Goal: Task Accomplishment & Management: Manage account settings

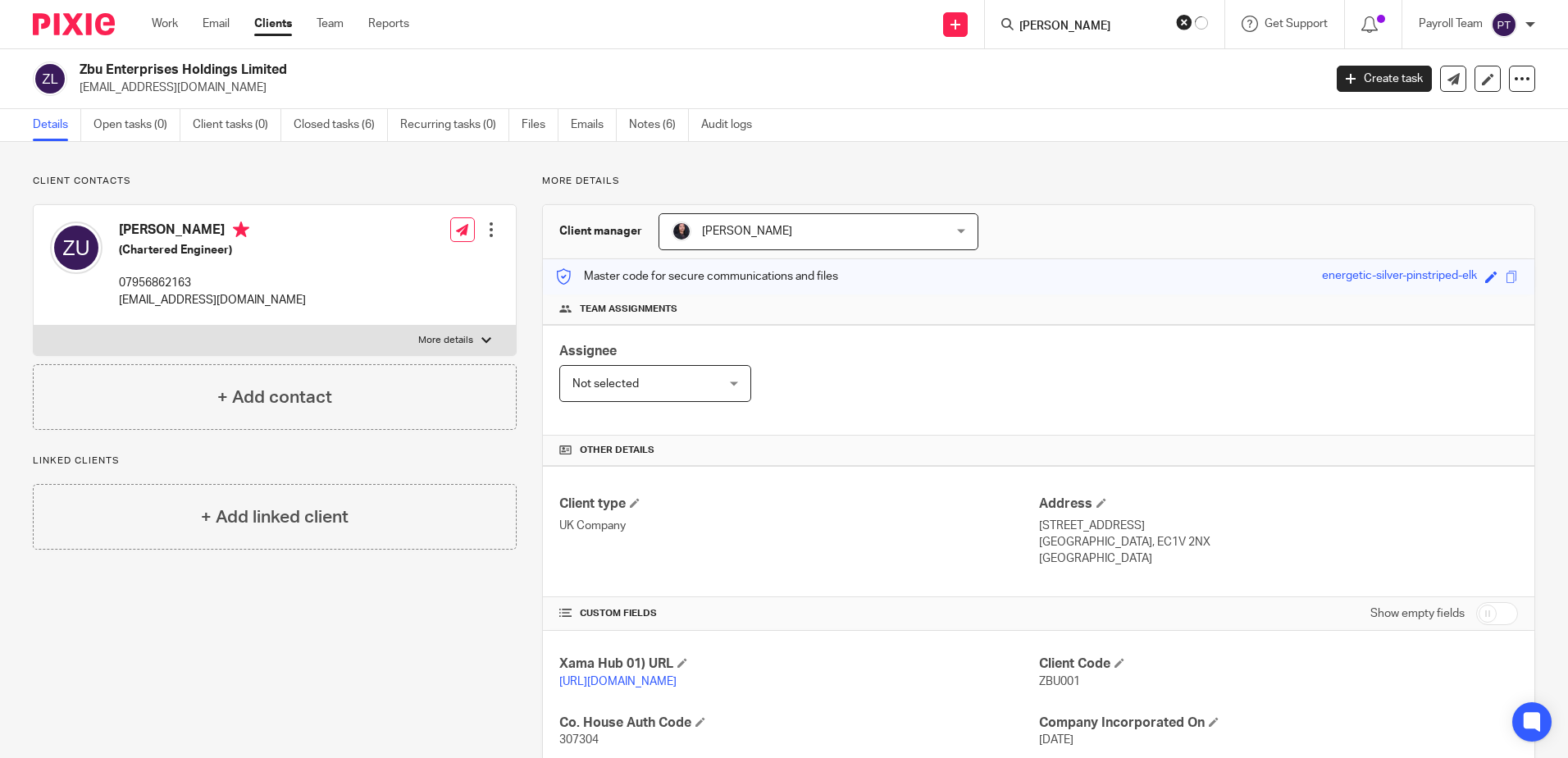
type input "[PERSON_NAME]"
click button "submit" at bounding box center [0, 0] width 0 height 0
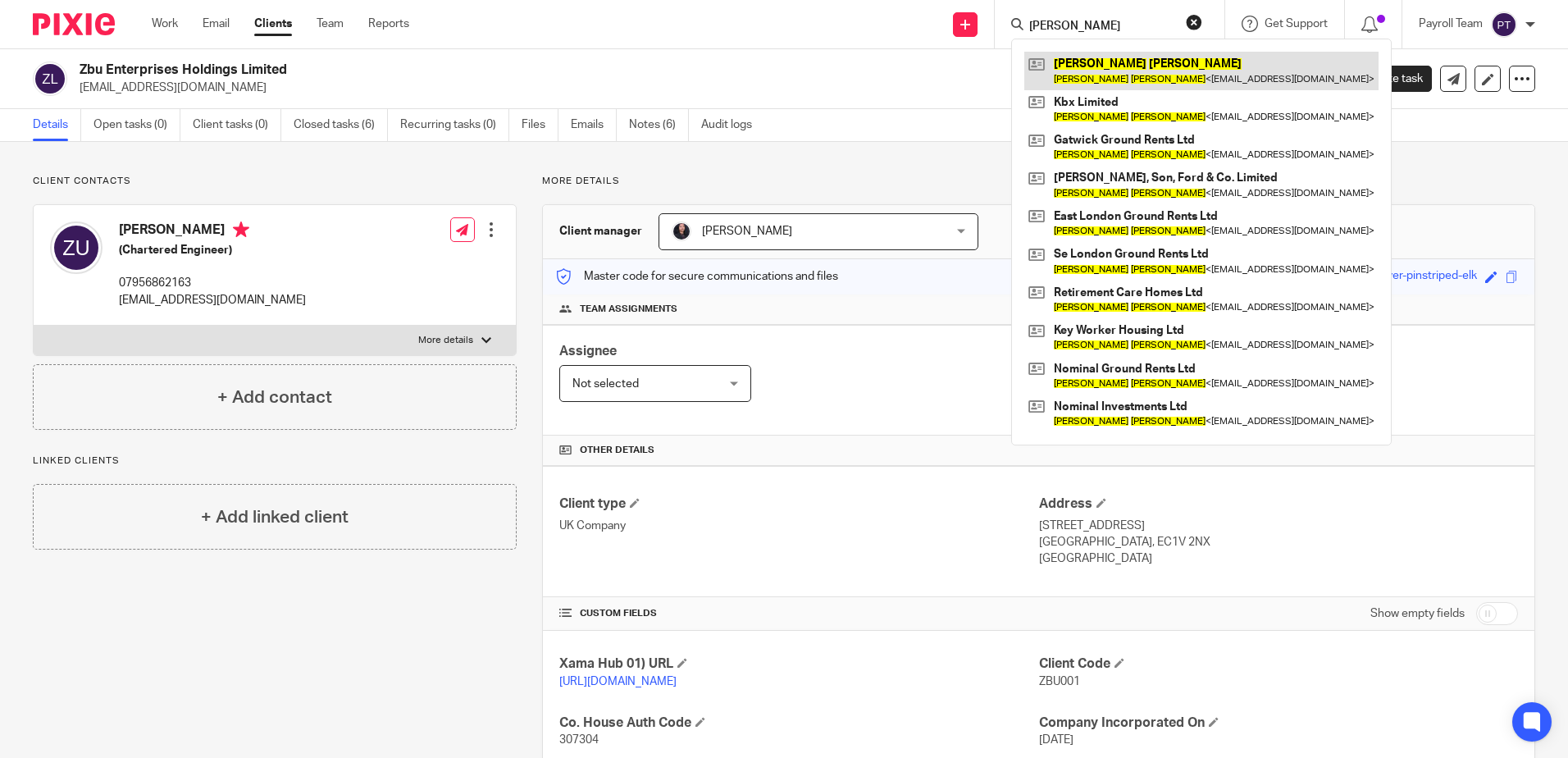
click at [1080, 66] on link at bounding box center [1201, 70] width 354 height 38
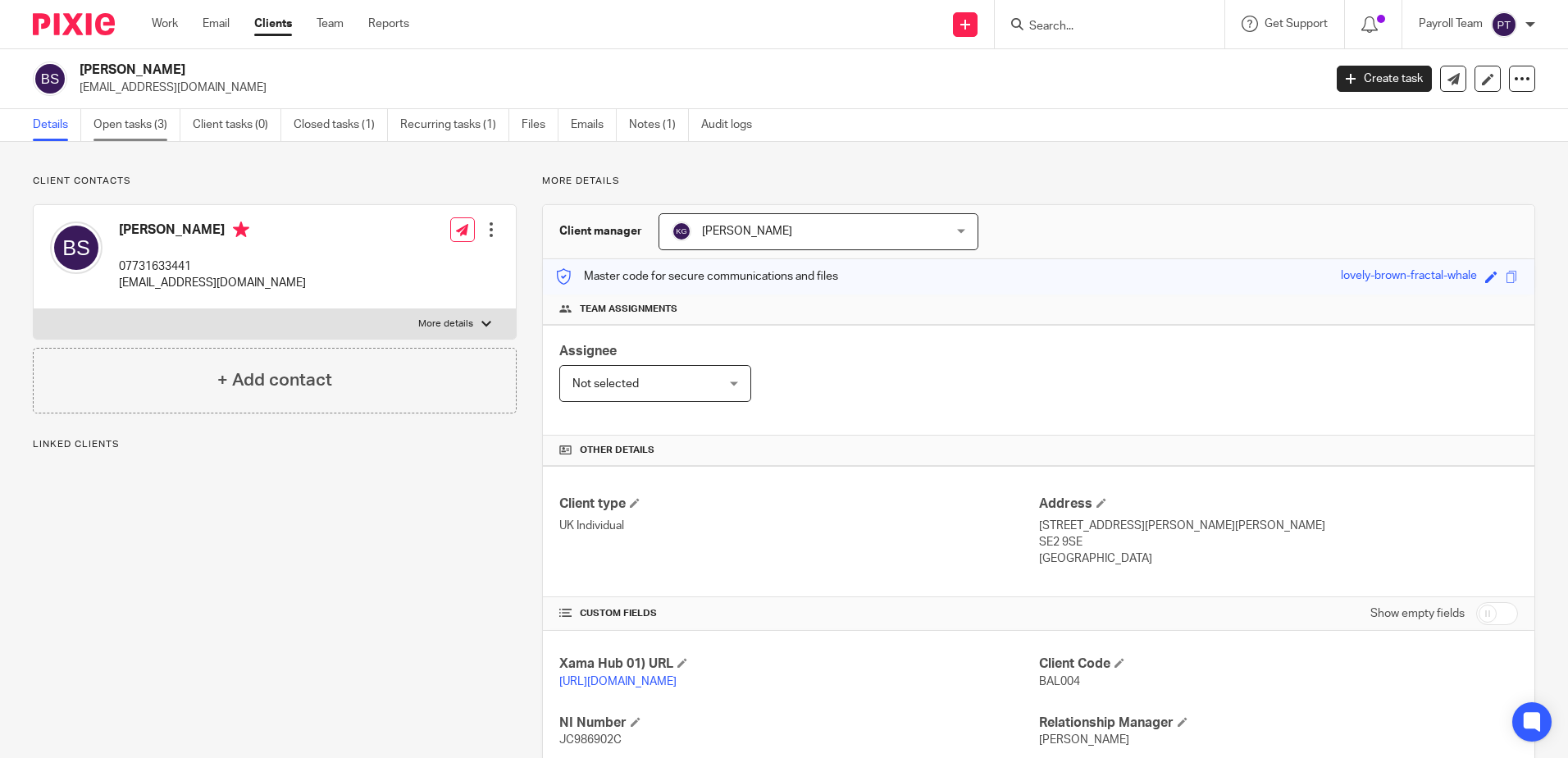
click at [111, 123] on link "Open tasks (3)" at bounding box center [136, 126] width 87 height 32
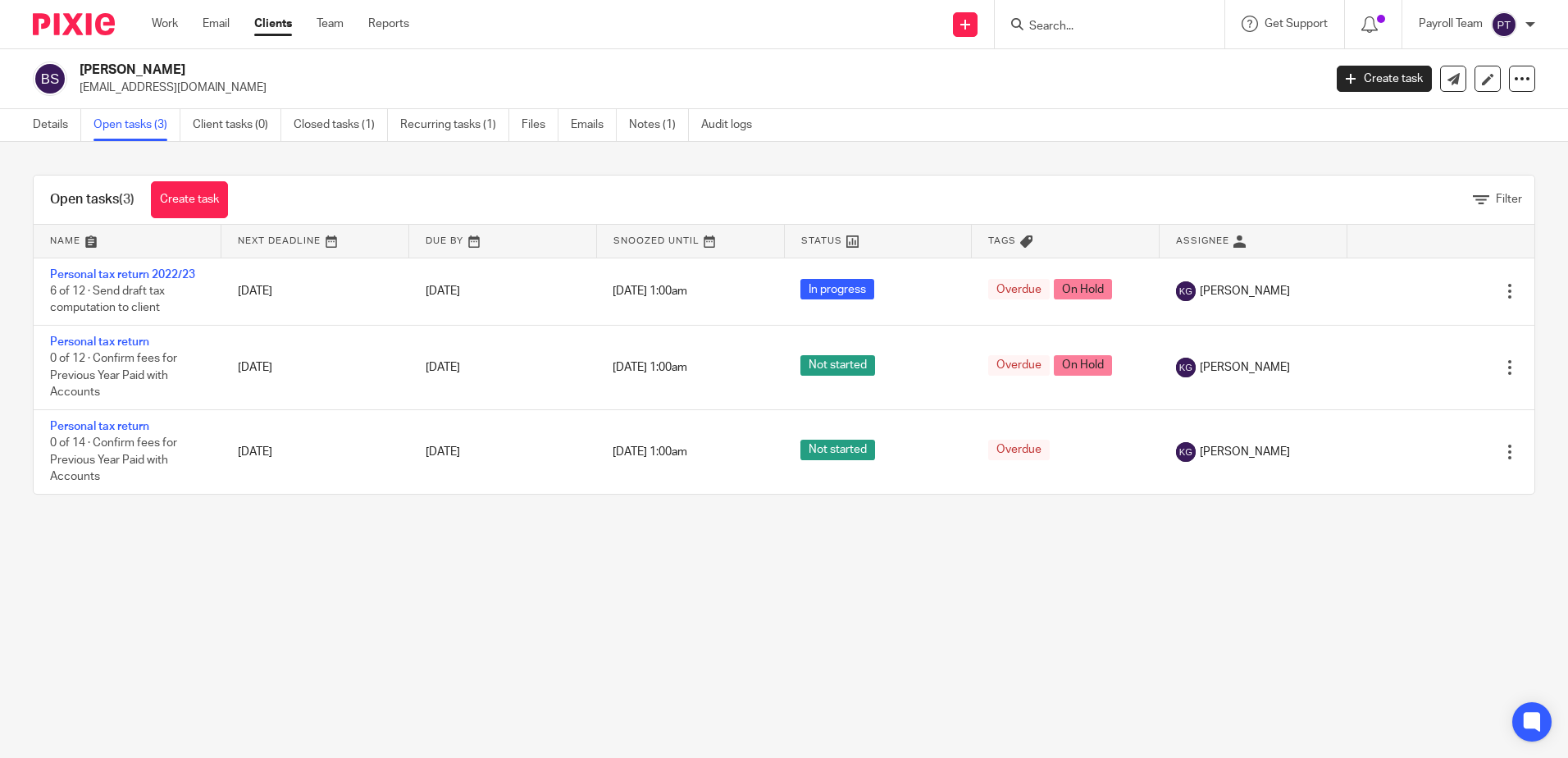
click at [1050, 29] on input "Search" at bounding box center [1100, 28] width 147 height 15
paste input "Se London Ground Rents Ltd"
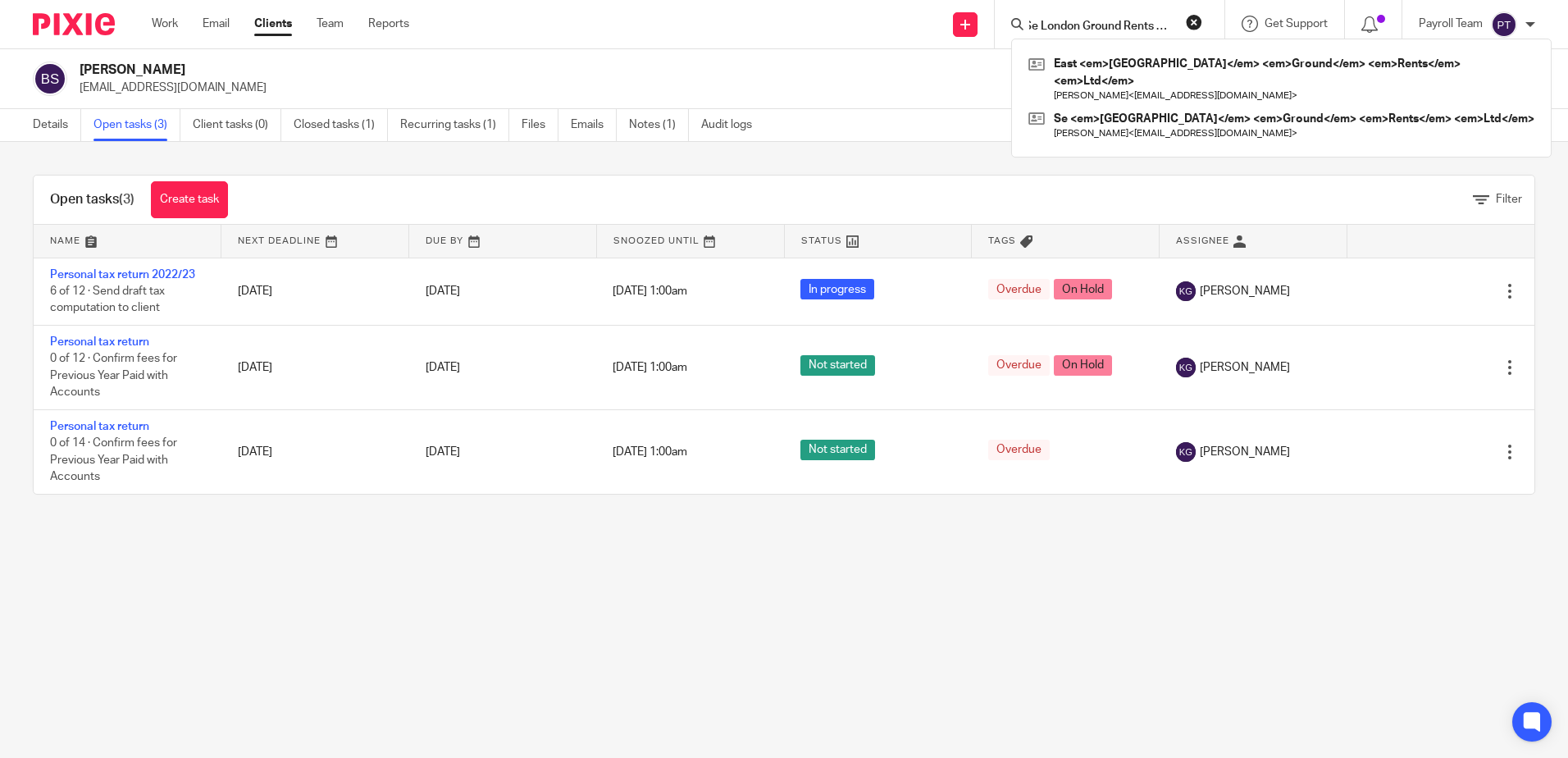
type input "Se London Ground Rents Ltd"
click button "submit" at bounding box center [0, 0] width 0 height 0
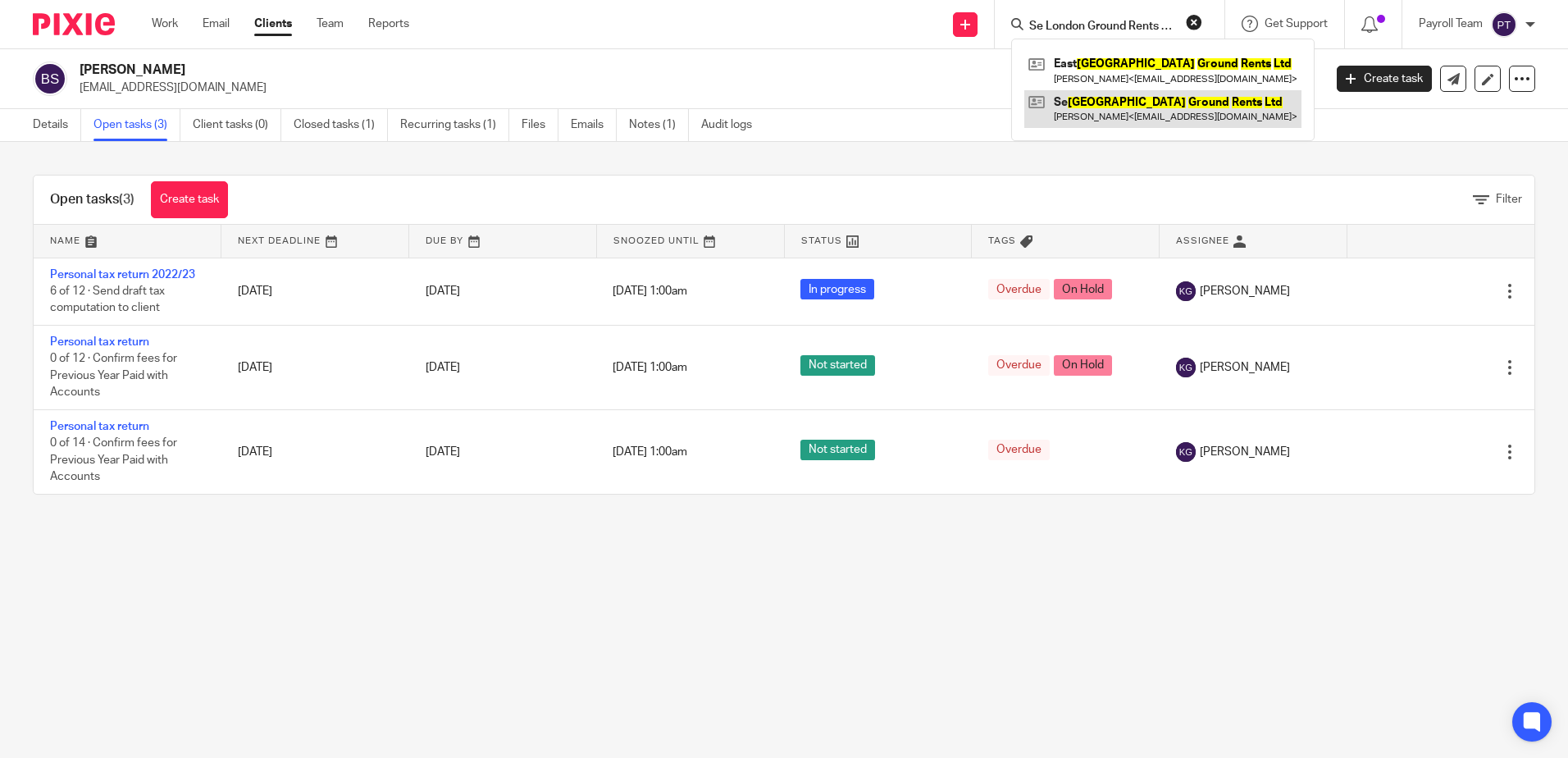
click at [1119, 104] on link at bounding box center [1162, 109] width 277 height 38
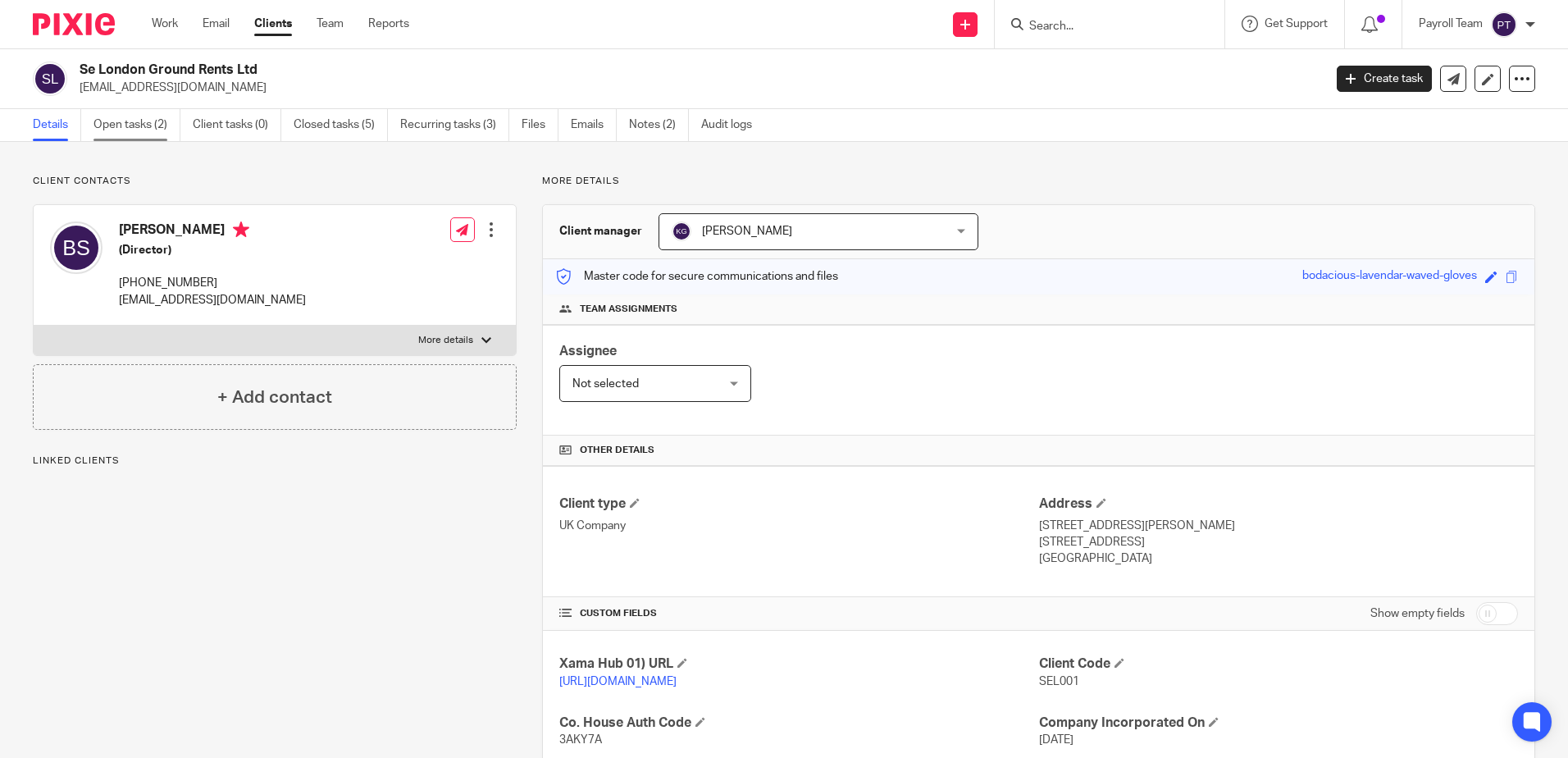
click at [145, 120] on link "Open tasks (2)" at bounding box center [136, 126] width 87 height 32
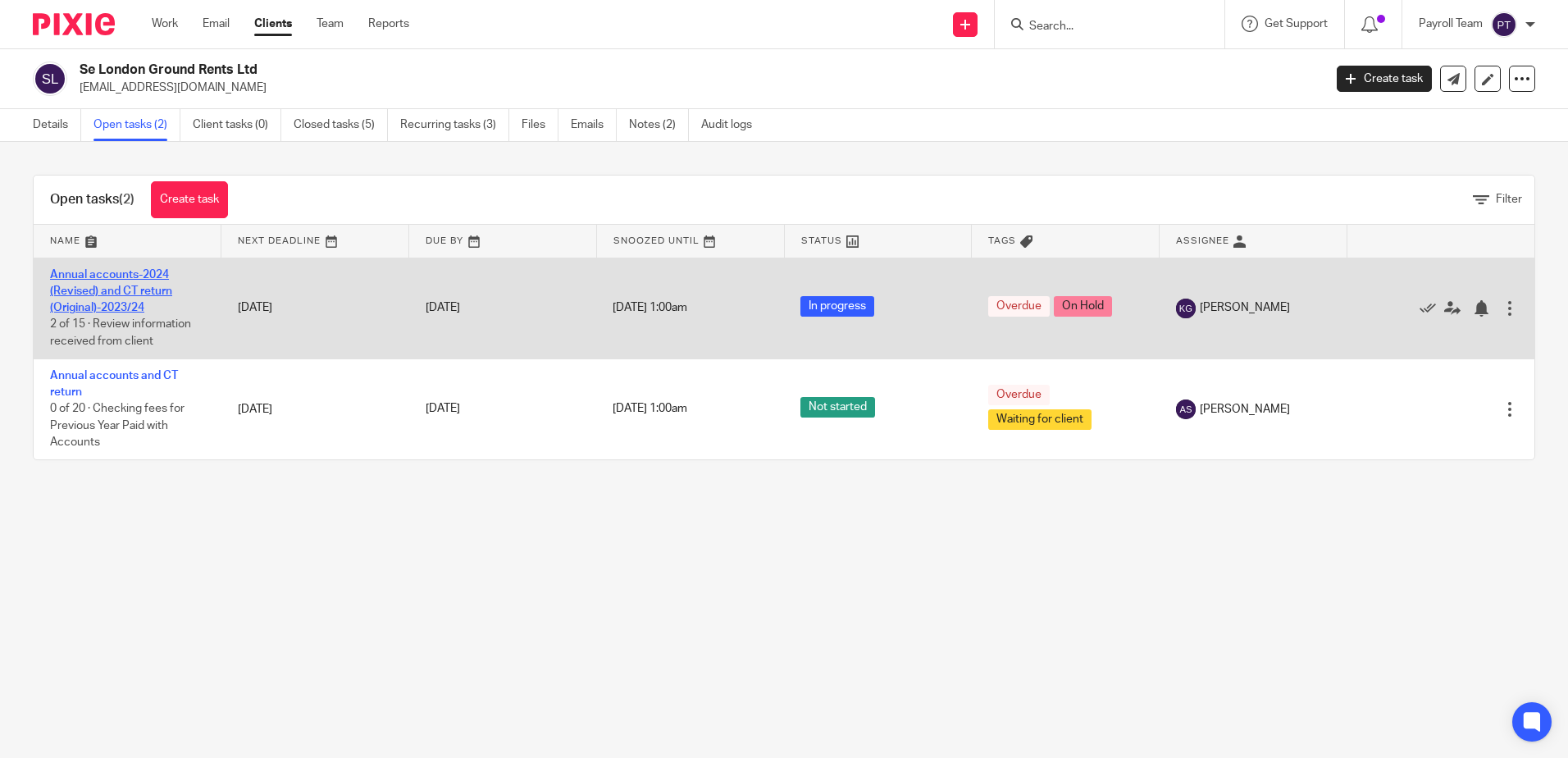
click at [154, 287] on link "Annual accounts-2024 (Revised) and CT return (Original)-2023/24" at bounding box center [111, 291] width 122 height 45
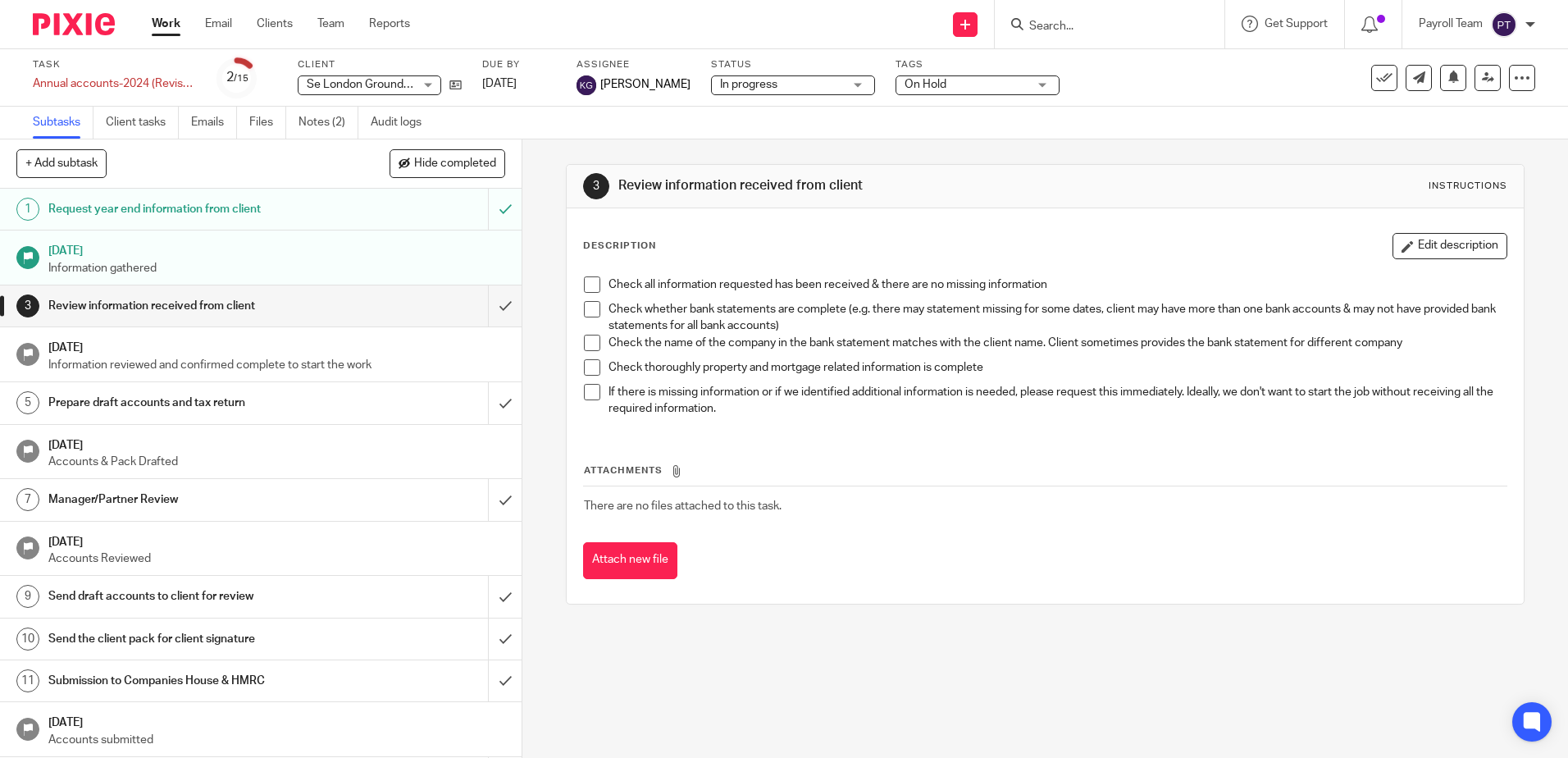
click at [452, 97] on div "Client Se London Ground Rents Ltd Se London Ground Rents Ltd No client selected…" at bounding box center [379, 77] width 164 height 39
click at [455, 88] on icon at bounding box center [455, 85] width 12 height 12
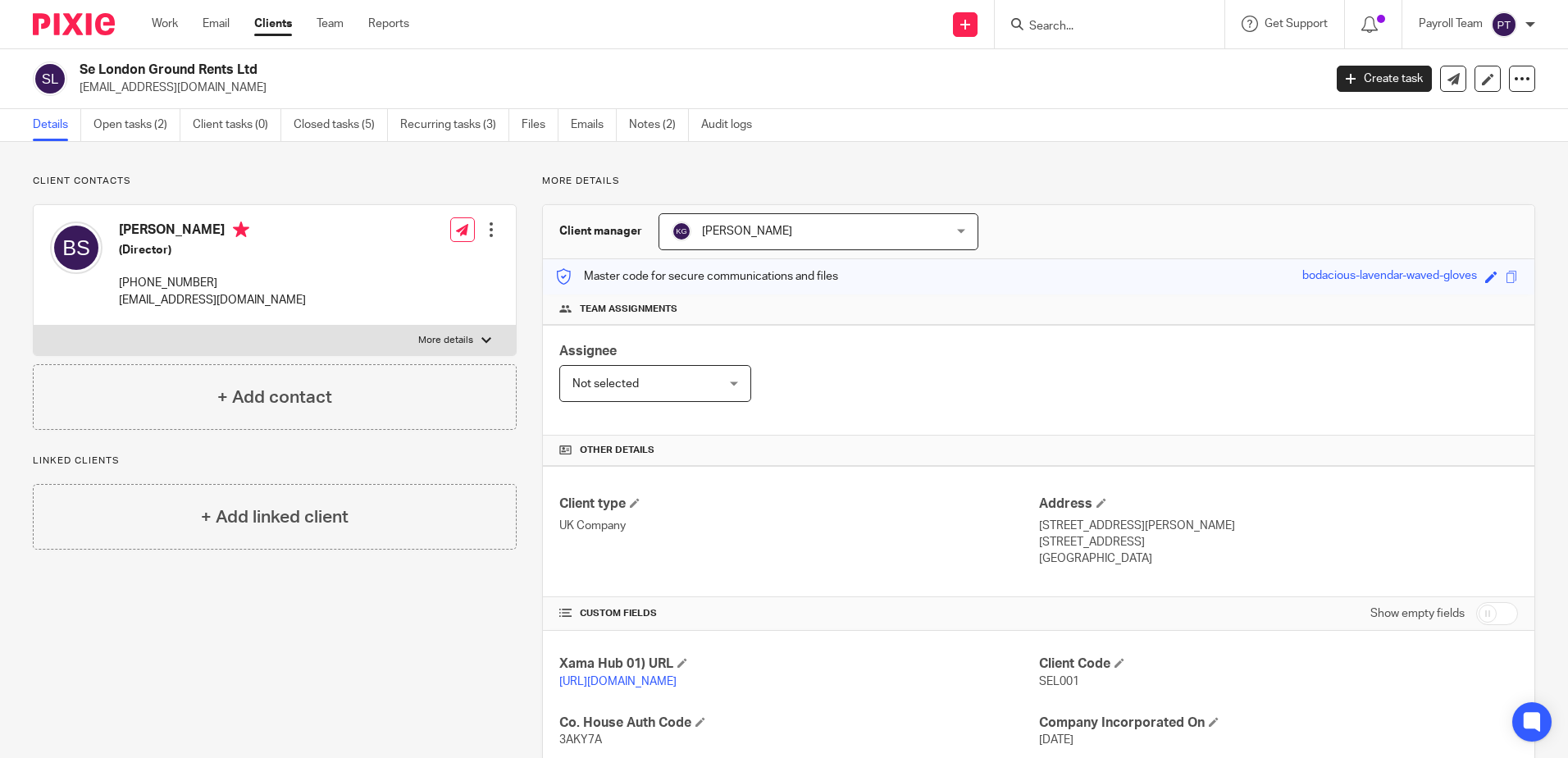
click at [1053, 25] on input "Search" at bounding box center [1100, 28] width 147 height 15
paste input "Gatwick Ground Rents Ltd"
type input "Gatwick Ground Rents Ltd"
click button "submit" at bounding box center [0, 0] width 0 height 0
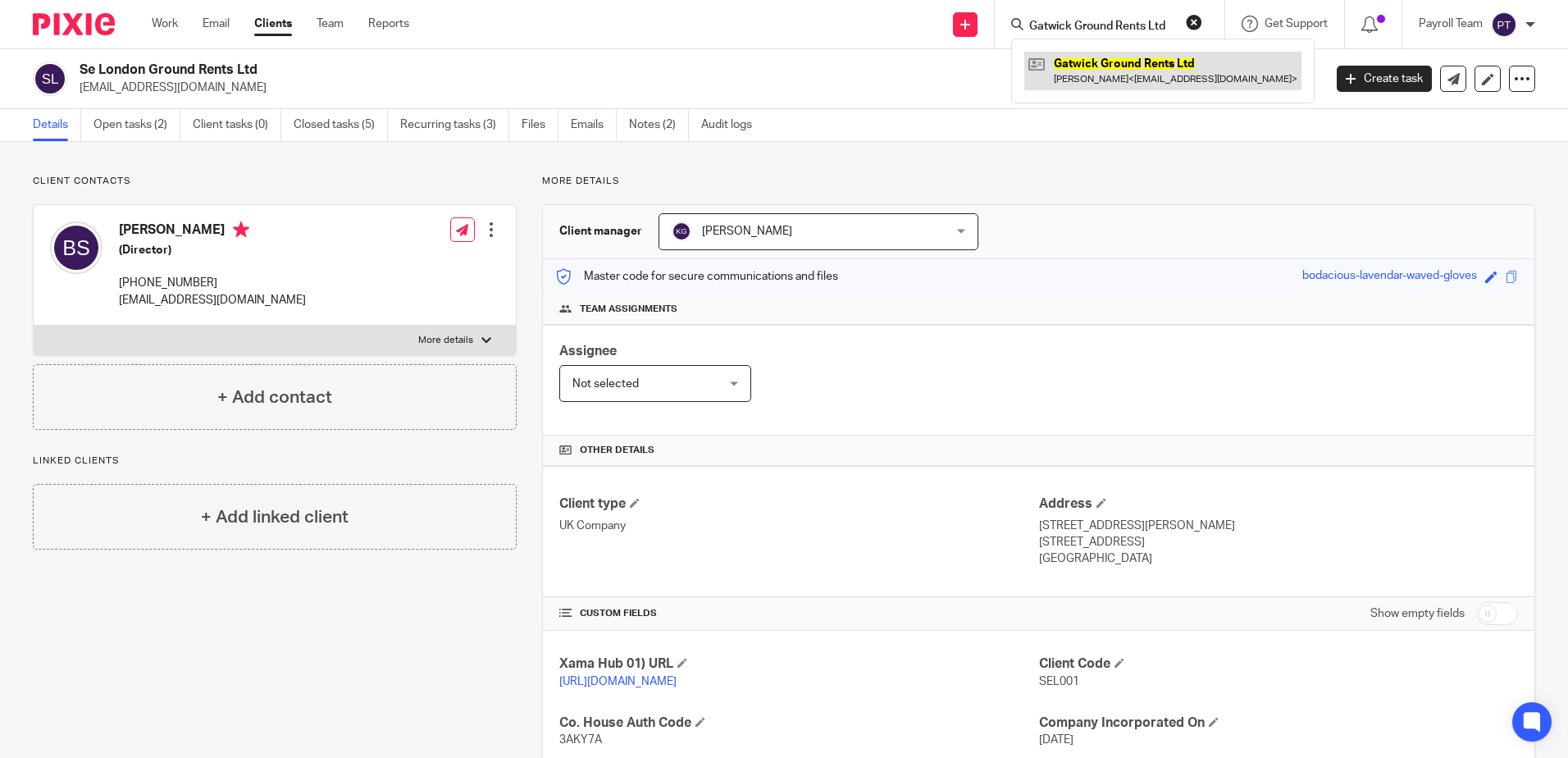
click at [1133, 82] on link at bounding box center [1162, 70] width 277 height 38
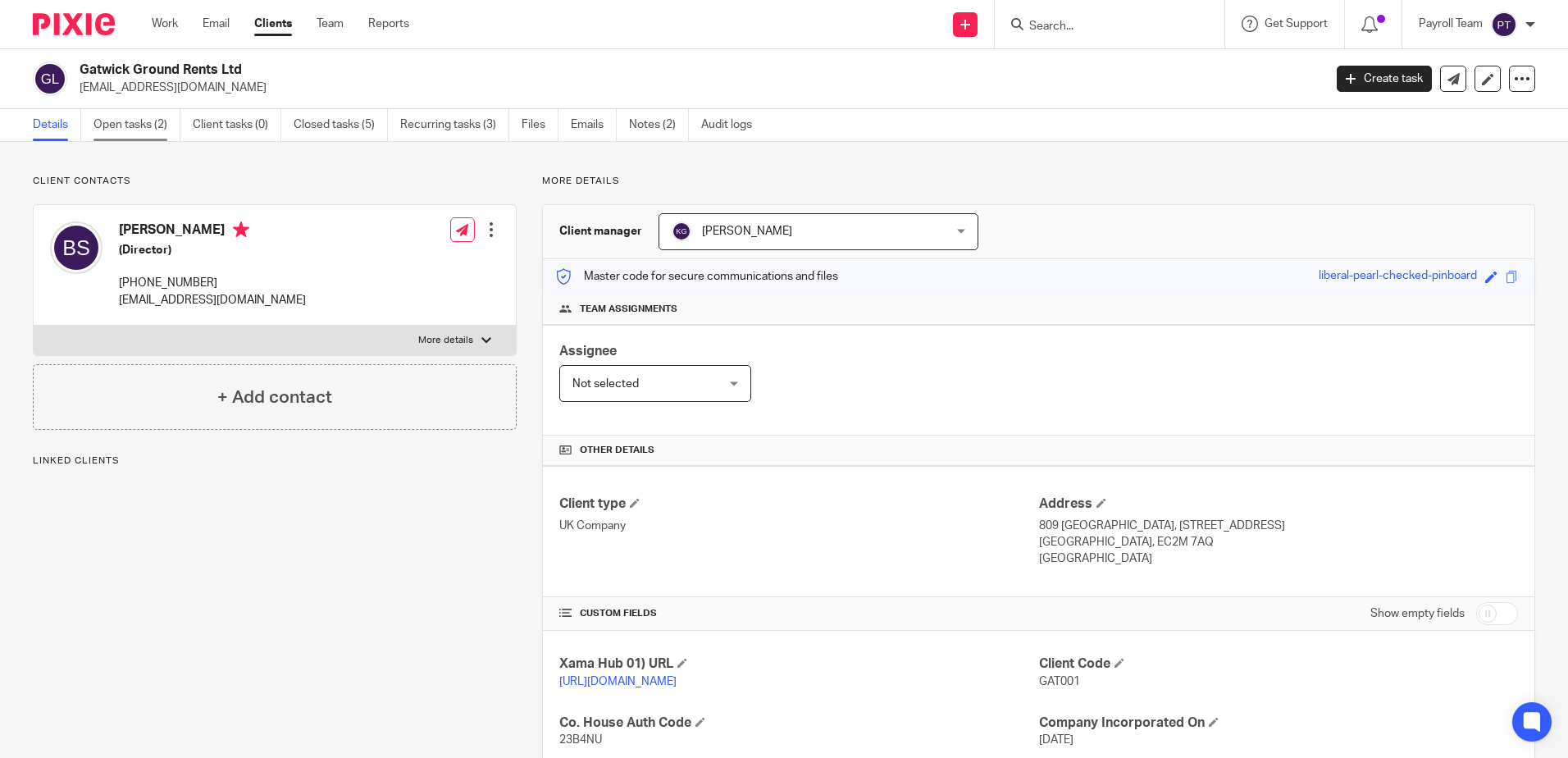
click at [132, 129] on link "Open tasks (2)" at bounding box center [136, 126] width 87 height 32
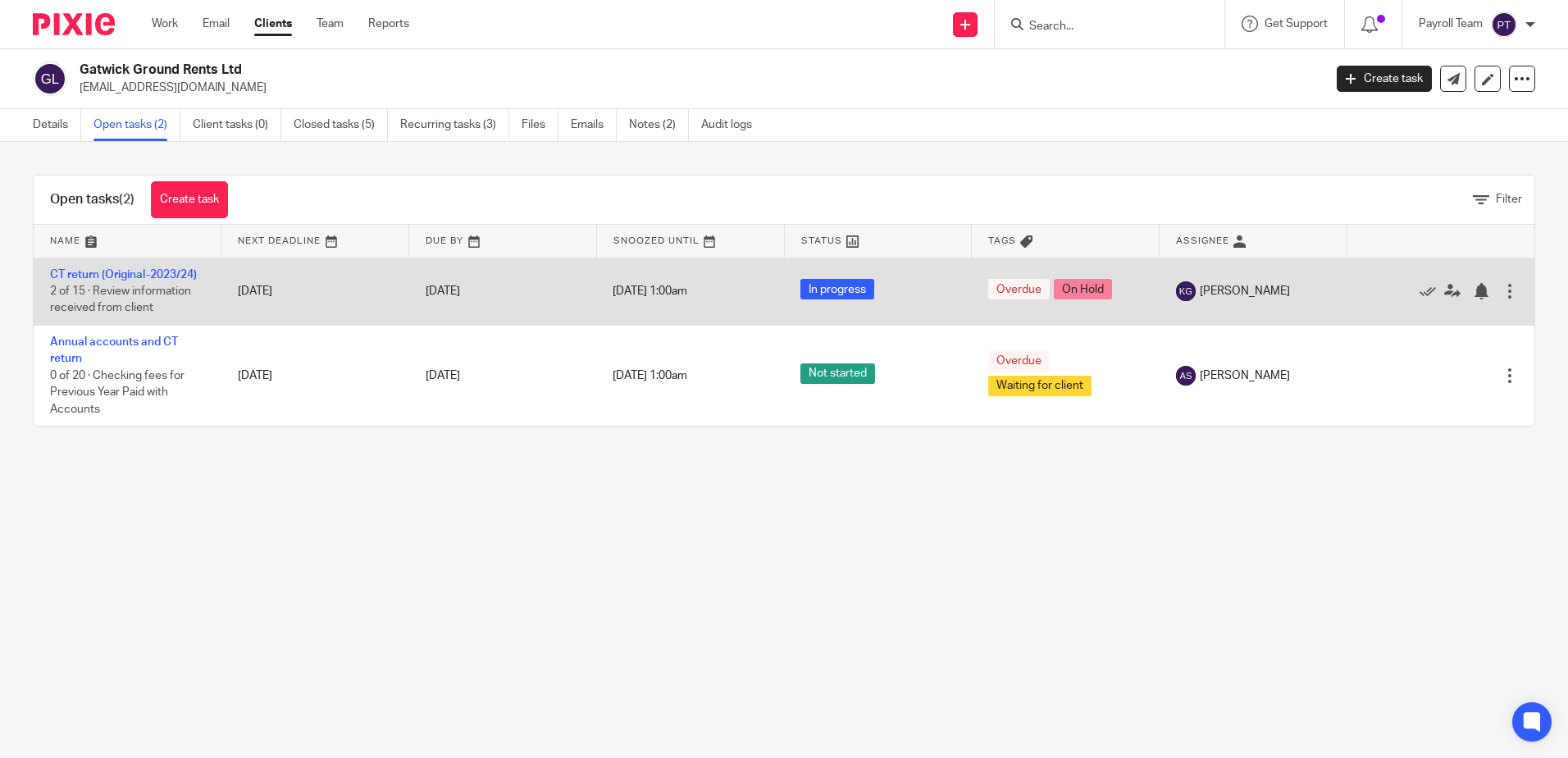
click at [234, 277] on td "15 Dec 2024" at bounding box center [315, 291] width 187 height 68
click at [188, 303] on td "CT return (Original-2023/24) 2 of 15 · Review information received from client" at bounding box center [126, 291] width 187 height 68
